Goal: Transaction & Acquisition: Download file/media

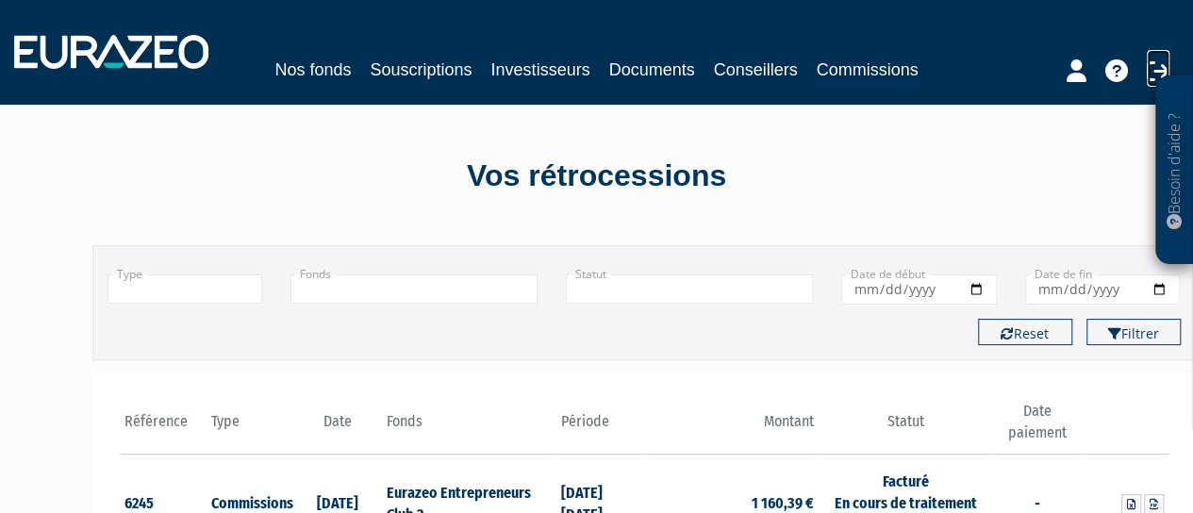
click at [1153, 65] on icon at bounding box center [1158, 70] width 23 height 23
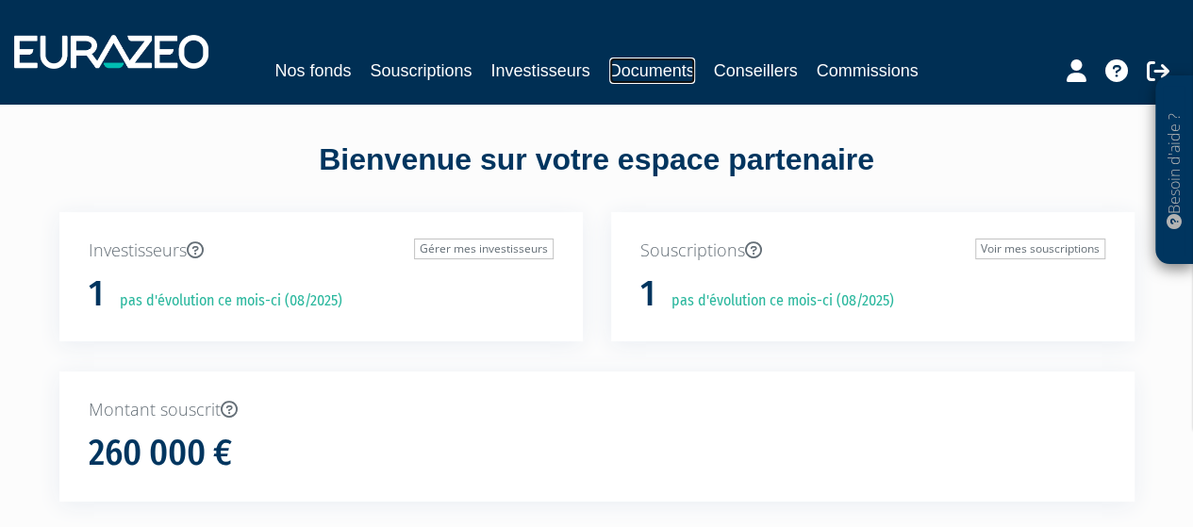
click at [664, 71] on link "Documents" at bounding box center [652, 71] width 86 height 26
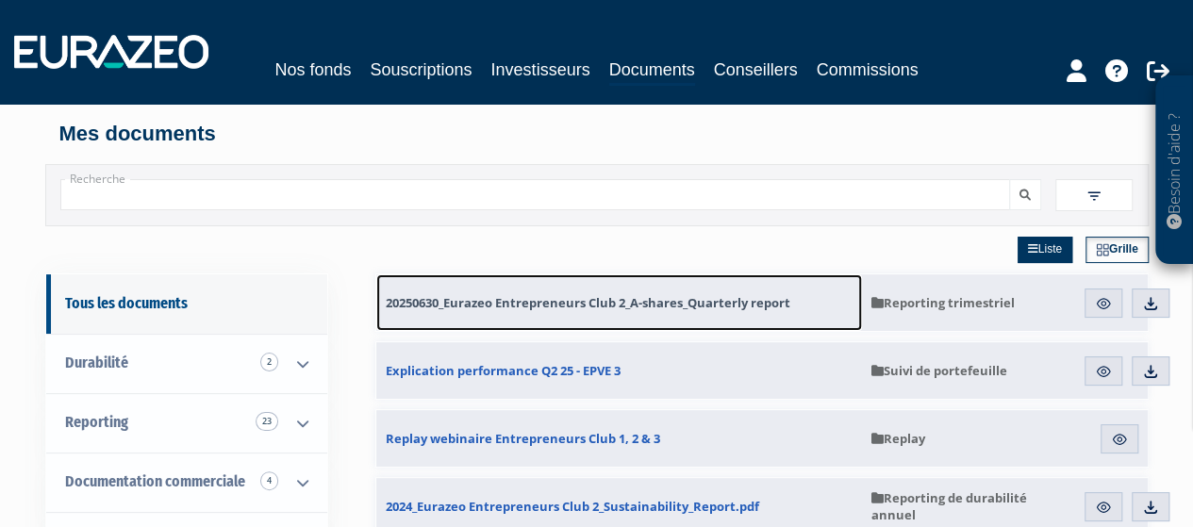
click at [506, 304] on span "20250630_Eurazeo Entrepreneurs Club 2_A-shares_Quarterly report" at bounding box center [588, 302] width 405 height 17
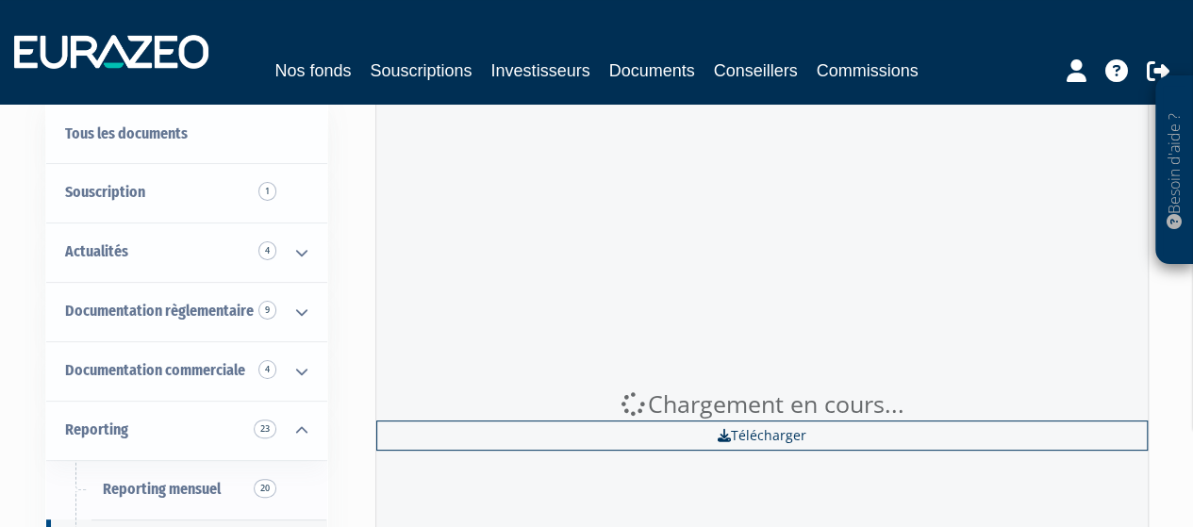
scroll to position [94, 0]
